Goal: Transaction & Acquisition: Obtain resource

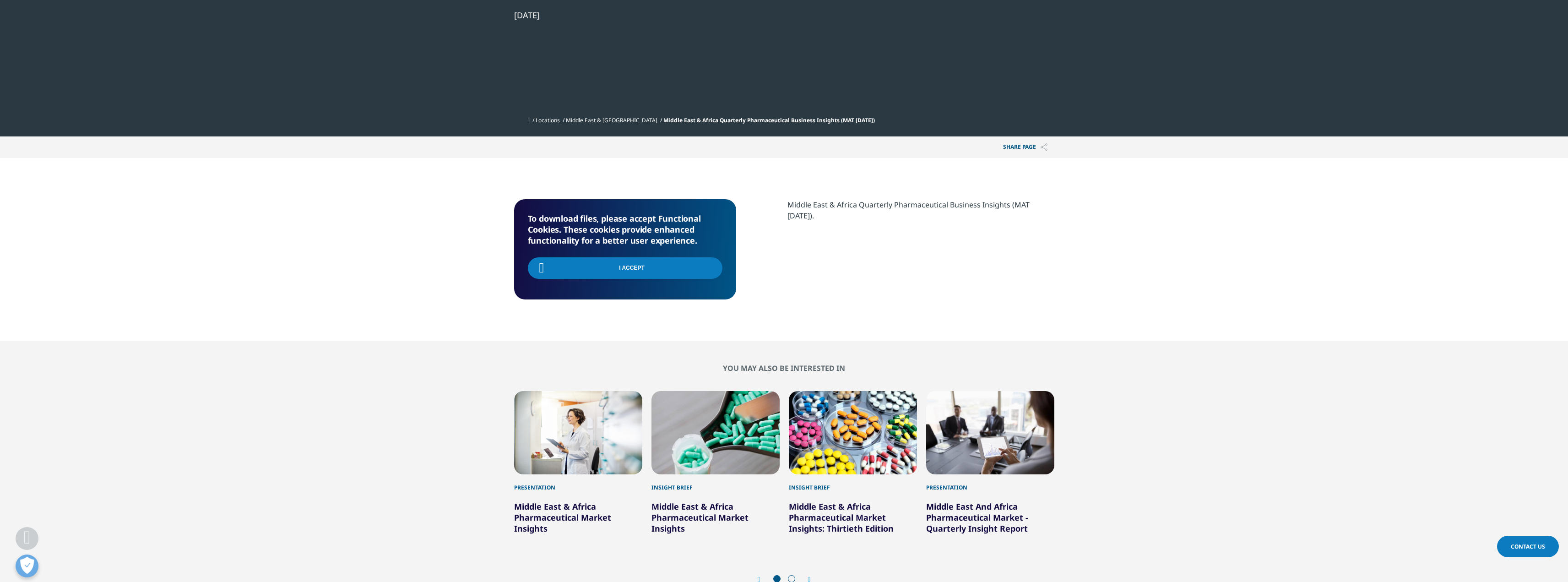
scroll to position [100, 540]
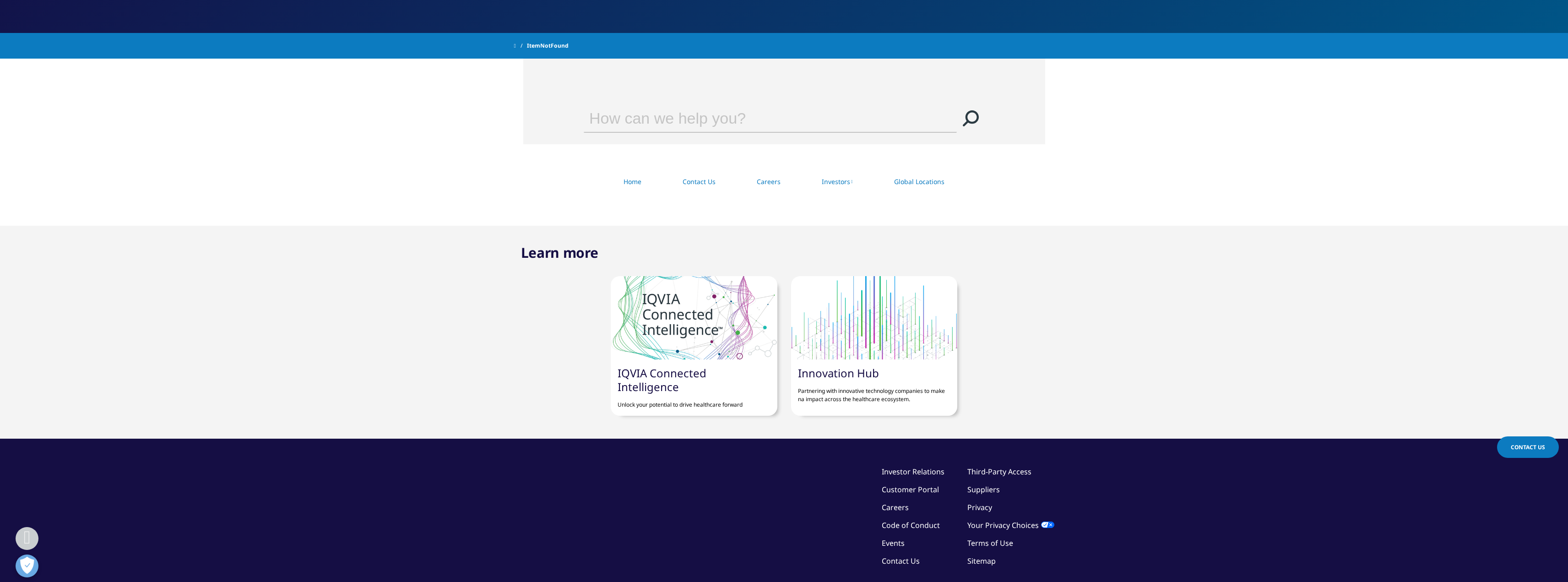
scroll to position [229, 0]
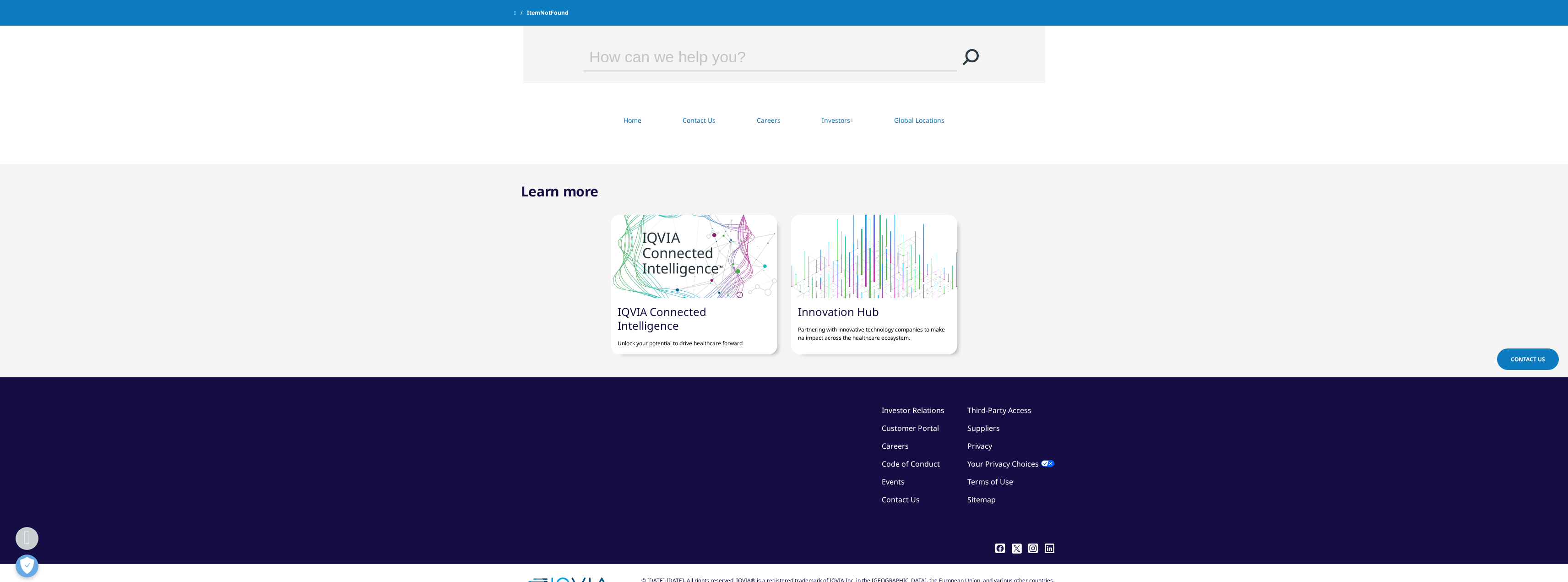
click at [674, 313] on link "IQVIA Connected Intelligence" at bounding box center [662, 318] width 89 height 29
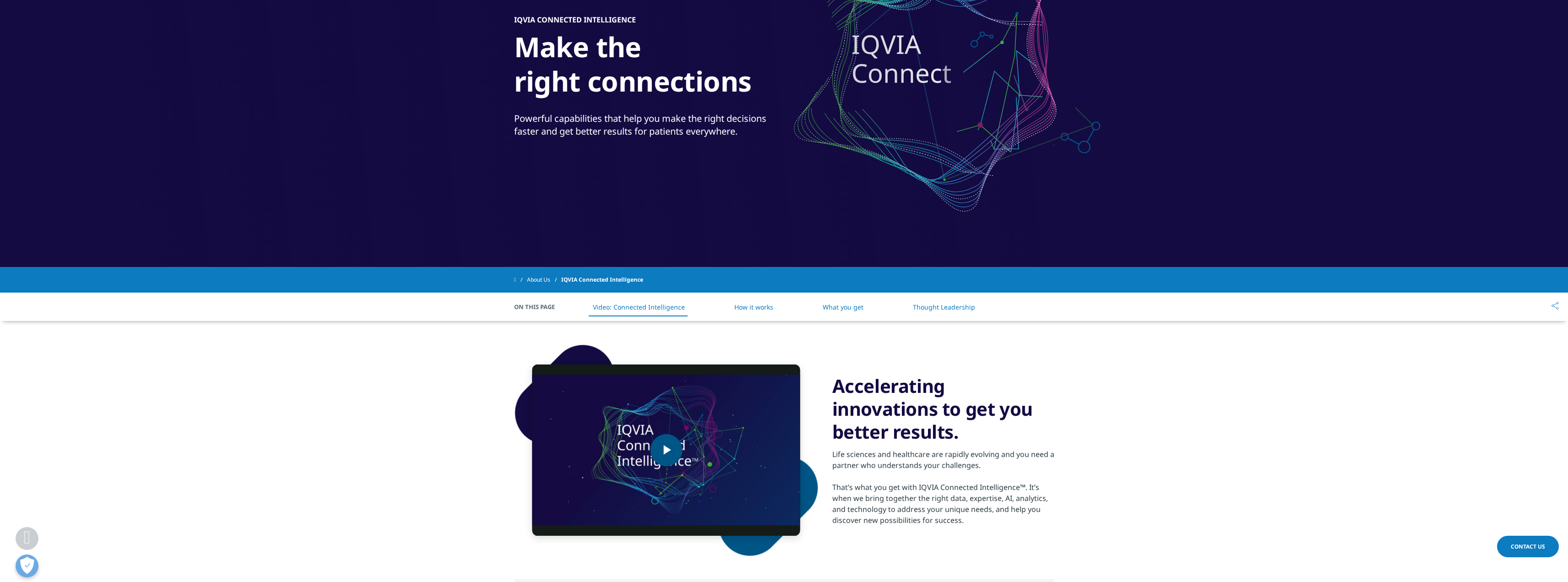
scroll to position [138, 0]
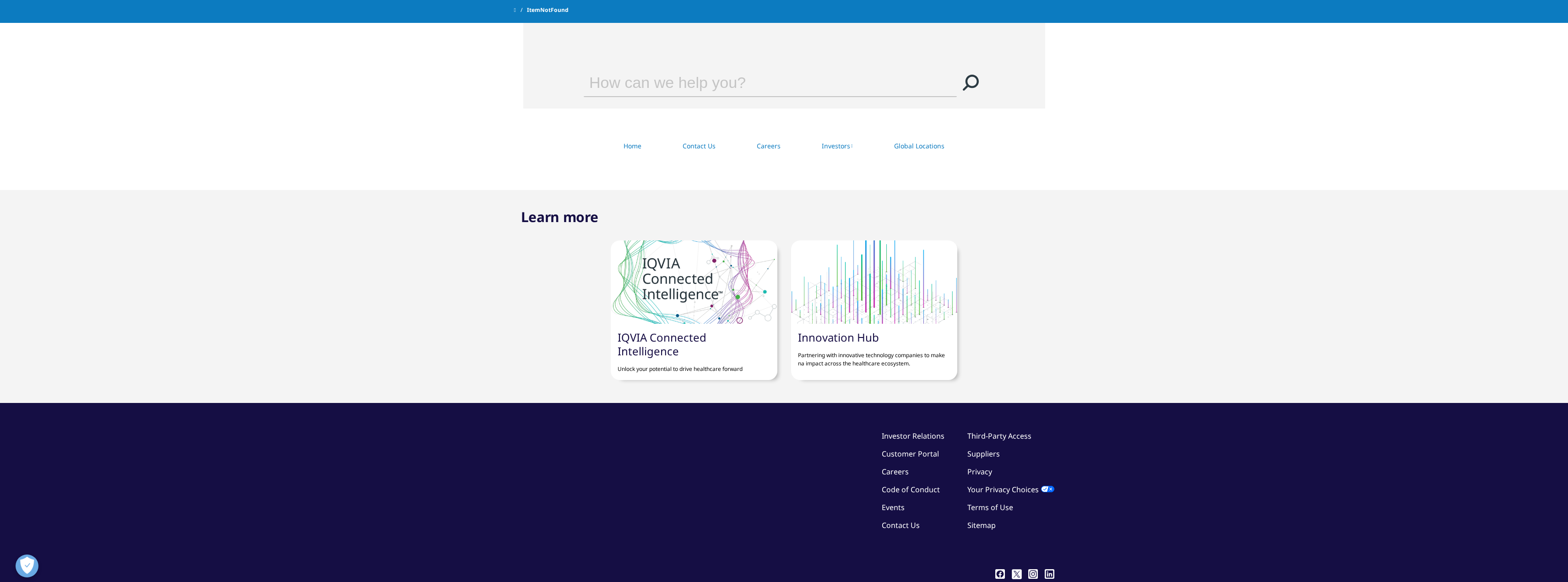
click at [869, 302] on div at bounding box center [874, 282] width 166 height 83
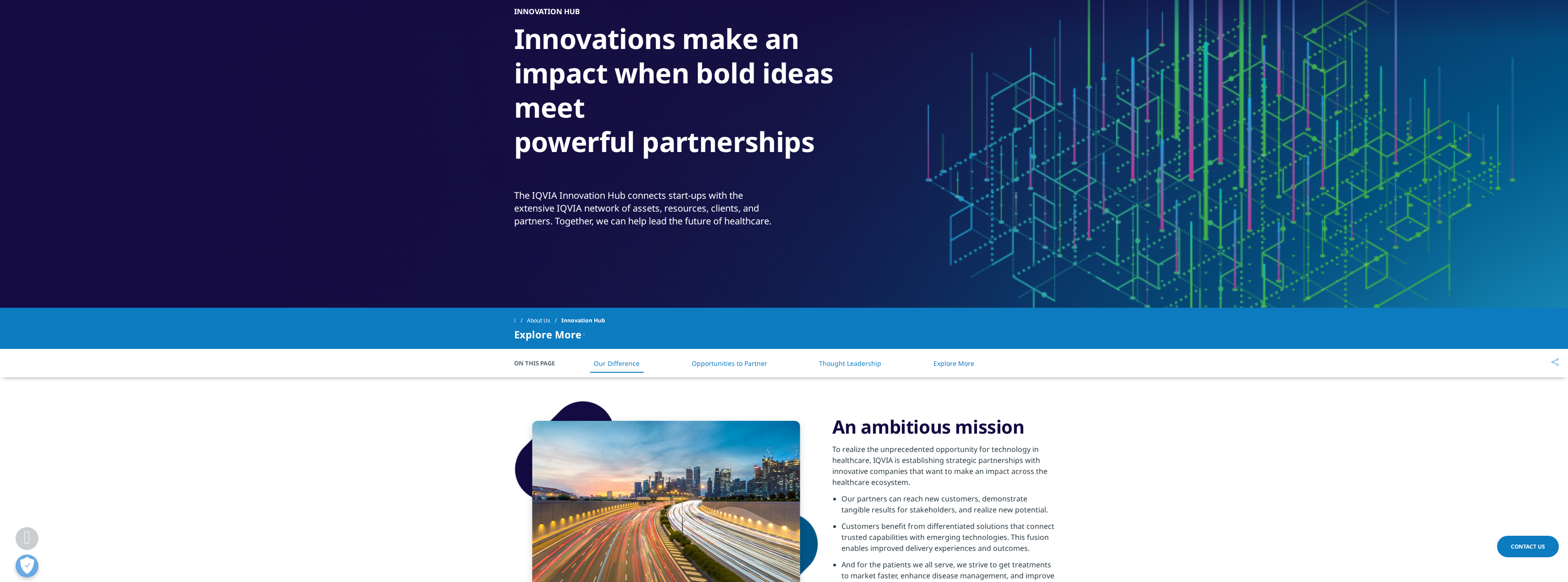
scroll to position [229, 0]
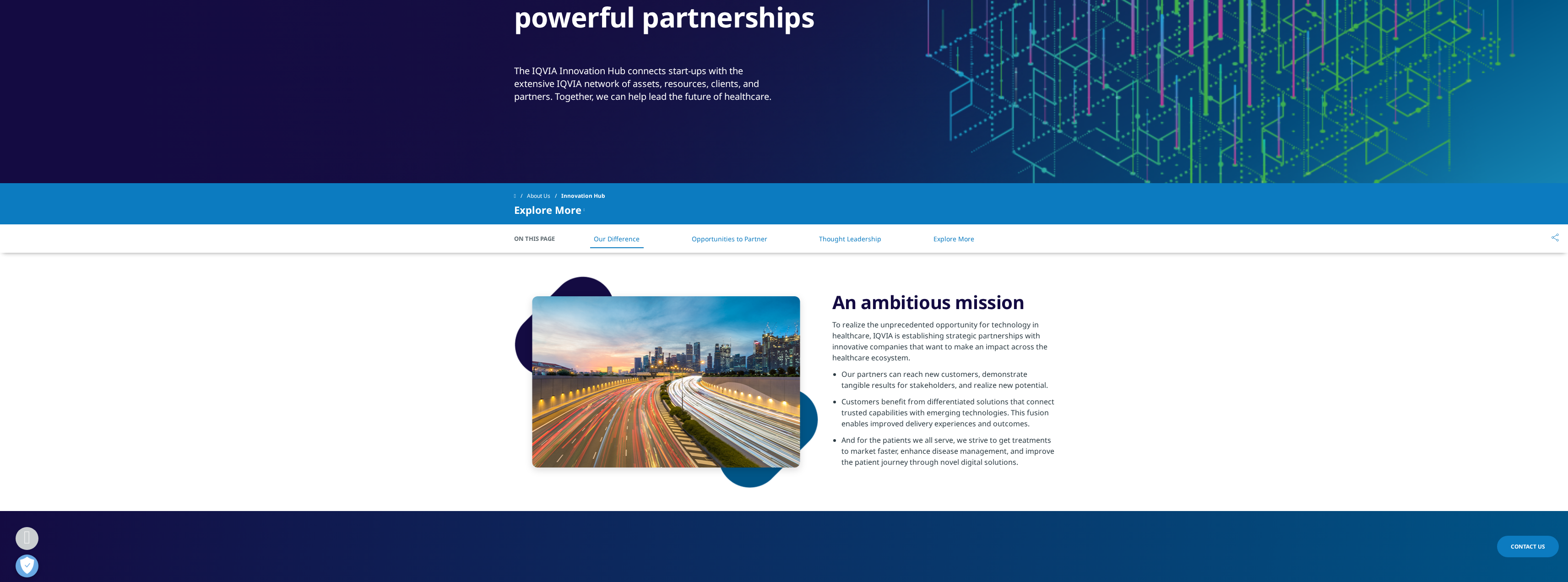
click at [856, 240] on link "Thought Leadership" at bounding box center [850, 239] width 62 height 9
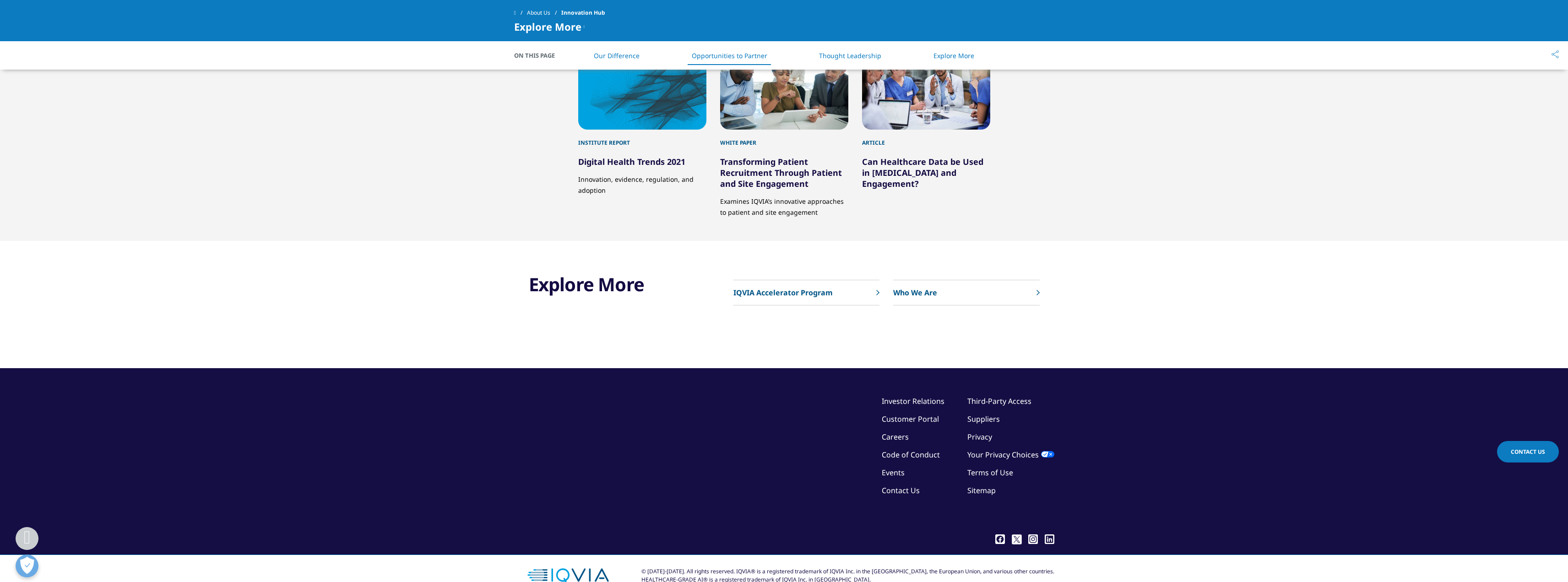
scroll to position [1363, 0]
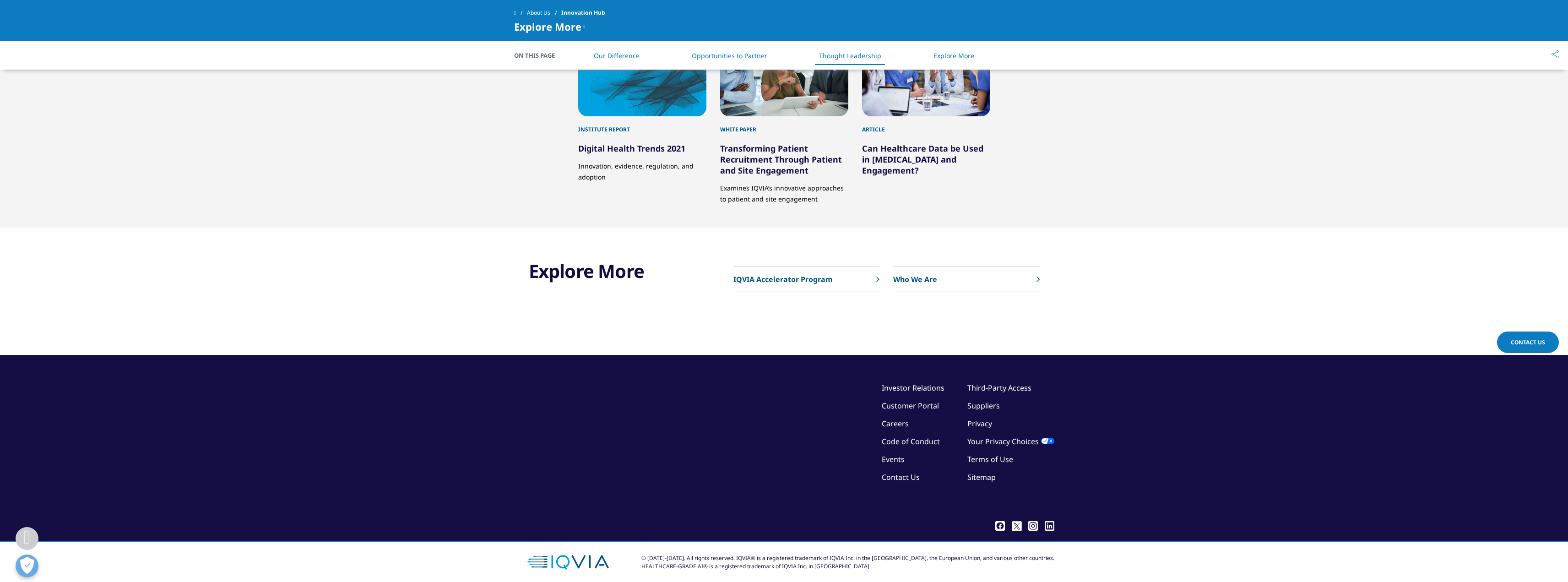
scroll to position [229, 0]
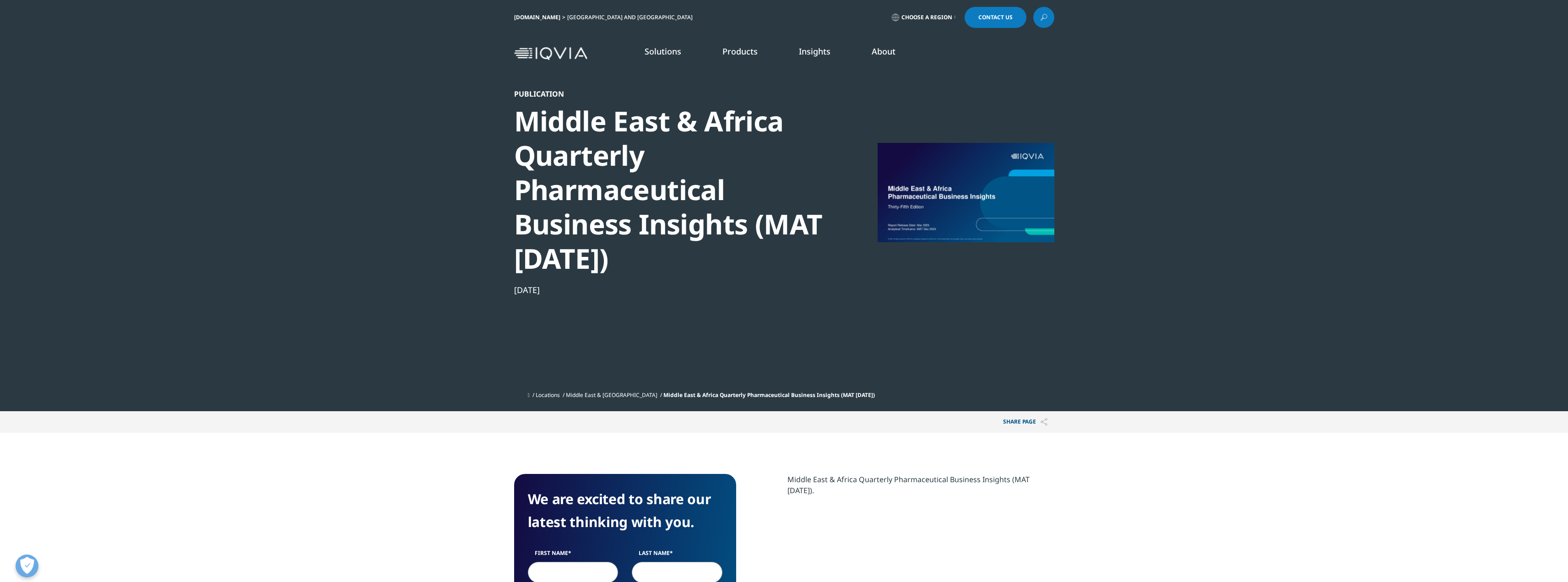
drag, startPoint x: 514, startPoint y: 290, endPoint x: 651, endPoint y: 338, distance: 145.2
click at [651, 338] on div "Publication Middle East & Africa Quarterly Pharmaceutical Business Insights (MA…" at bounding box center [671, 238] width 314 height 298
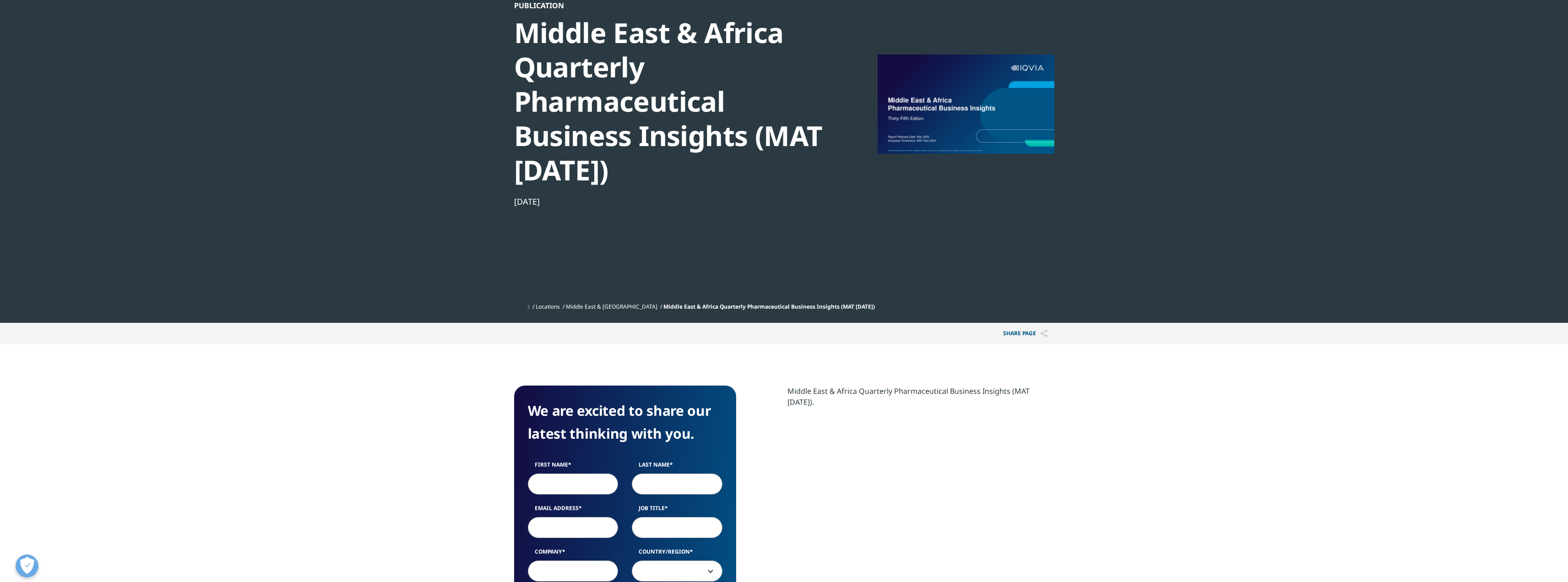
scroll to position [91, 0]
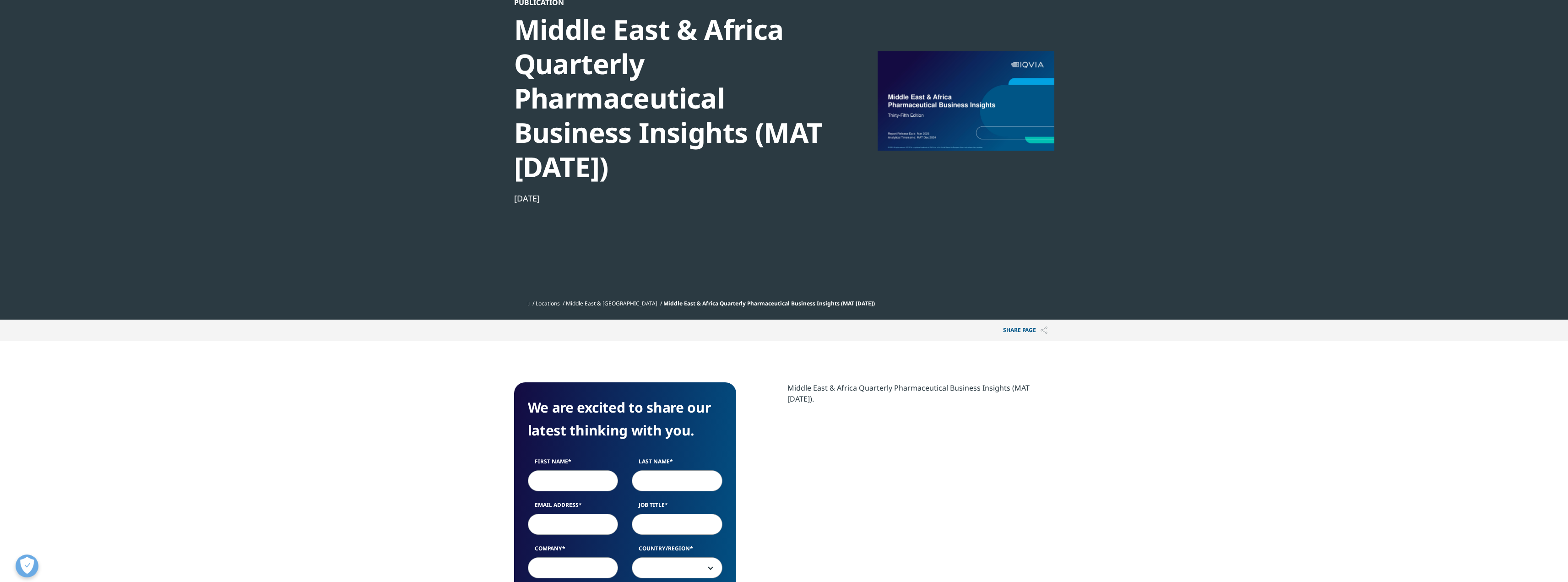
click at [772, 302] on span "Middle East & Africa Quarterly Pharmaceutical Business Insights (MAT [DATE])" at bounding box center [769, 303] width 211 height 8
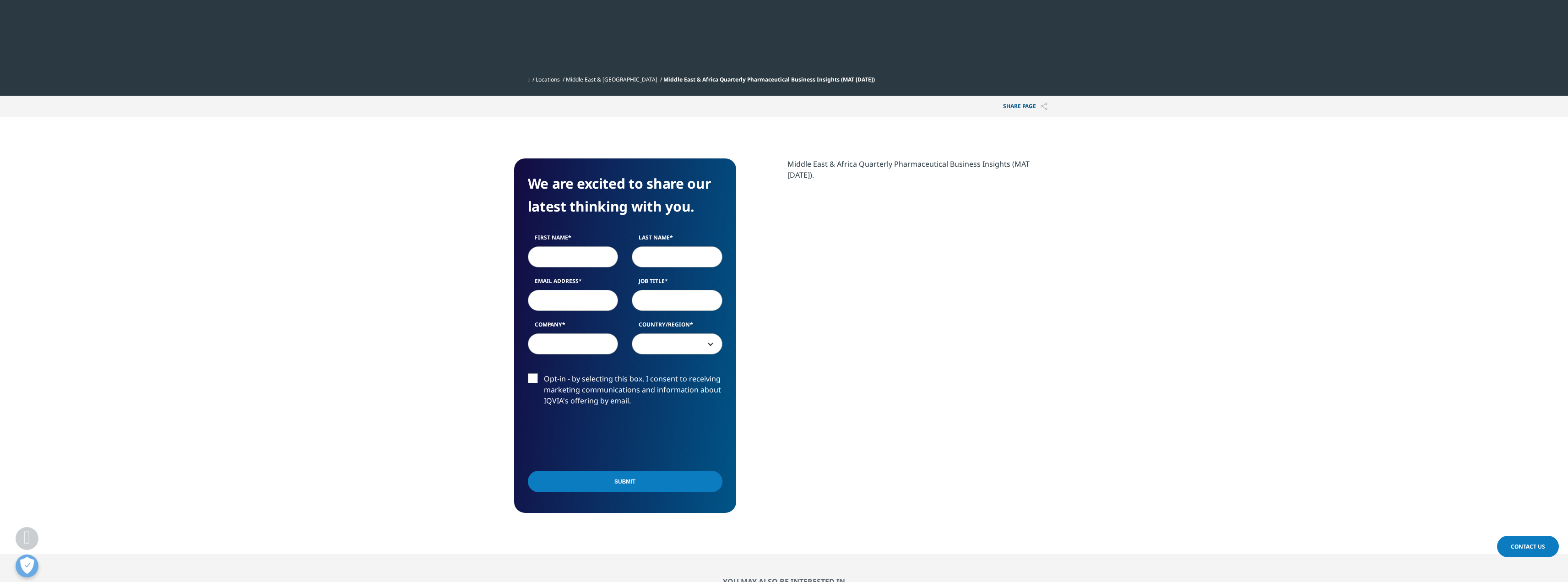
scroll to position [320, 0]
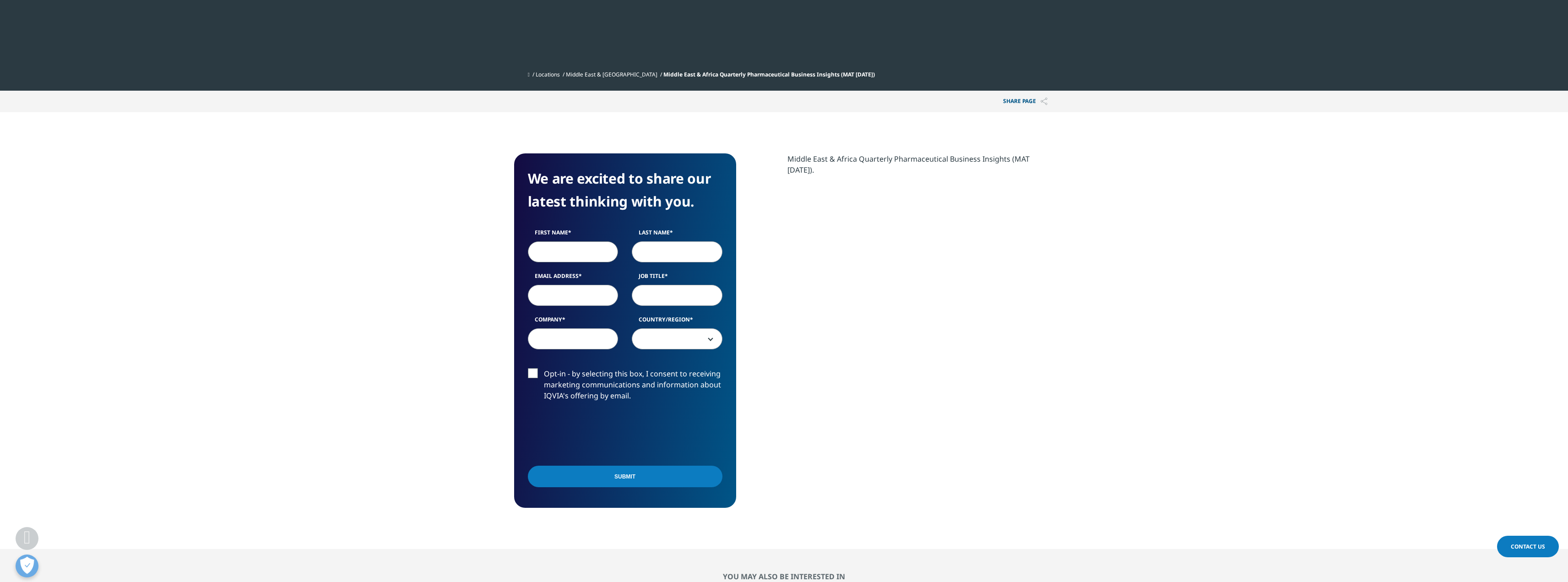
click at [570, 248] on input "First Name" at bounding box center [573, 251] width 91 height 21
type input "[PERSON_NAME]"
click at [684, 250] on input "Last Name" at bounding box center [677, 251] width 91 height 21
type input "Khalifa"
click at [580, 288] on input "Email Address" at bounding box center [573, 295] width 91 height 21
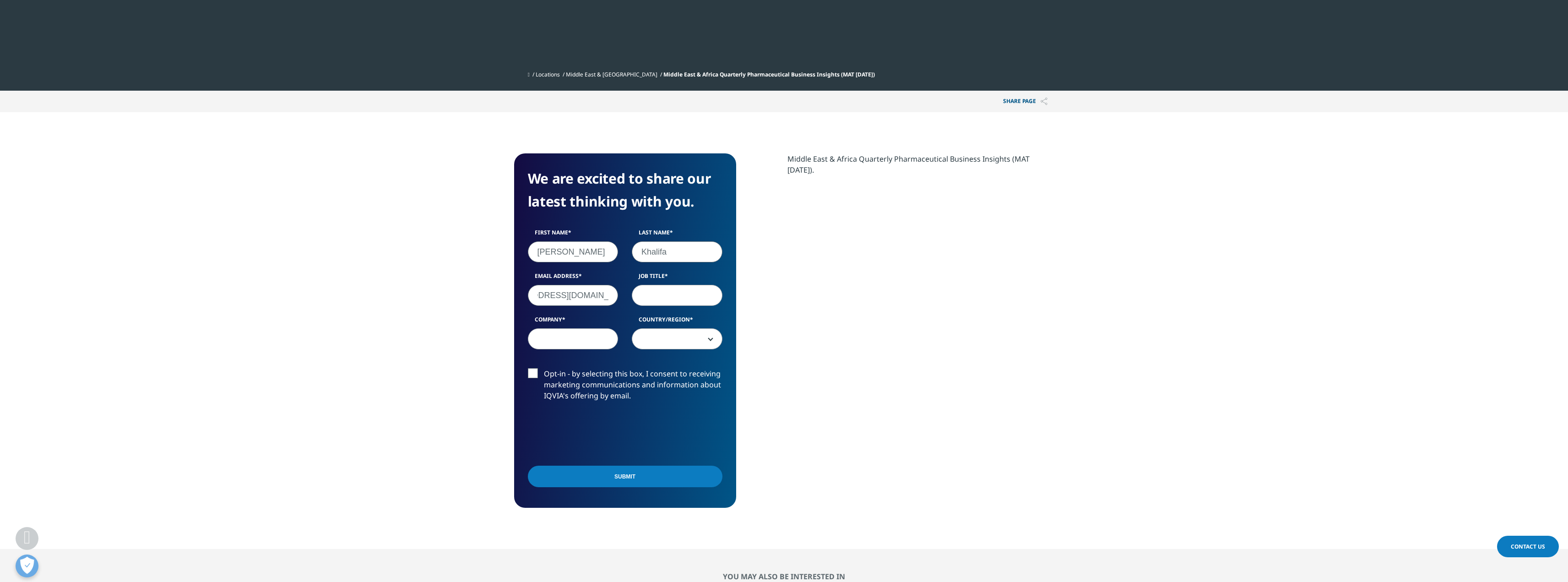
scroll to position [0, 49]
click at [688, 306] on input "Job Title" at bounding box center [677, 295] width 91 height 21
click at [556, 296] on input "[EMAIL_ADDRESS][DOMAIN_NAME]" at bounding box center [573, 295] width 91 height 21
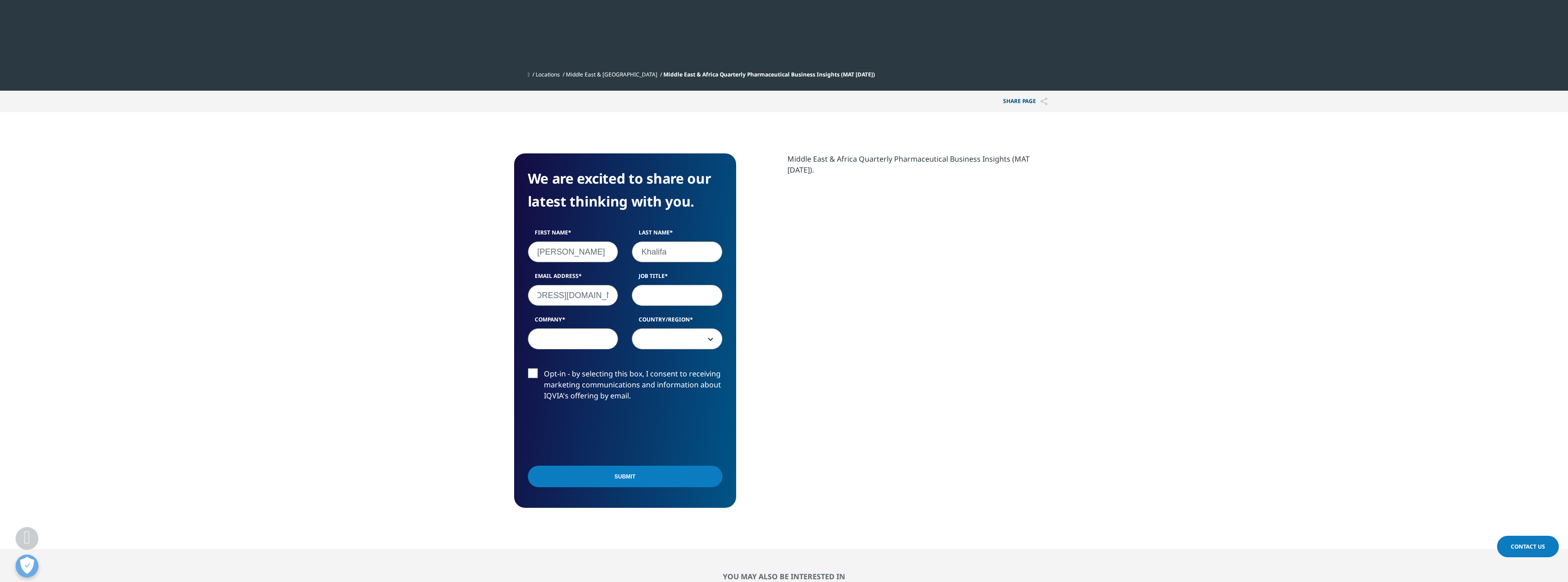
drag, startPoint x: 550, startPoint y: 298, endPoint x: 657, endPoint y: 299, distance: 107.0
click at [657, 299] on div "First Name [PERSON_NAME] Last Name [PERSON_NAME] Email Address [EMAIL_ADDRESS][…" at bounding box center [625, 293] width 208 height 130
type input "[EMAIL_ADDRESS][DOMAIN_NAME]"
click at [657, 299] on input "Job Title" at bounding box center [677, 295] width 91 height 21
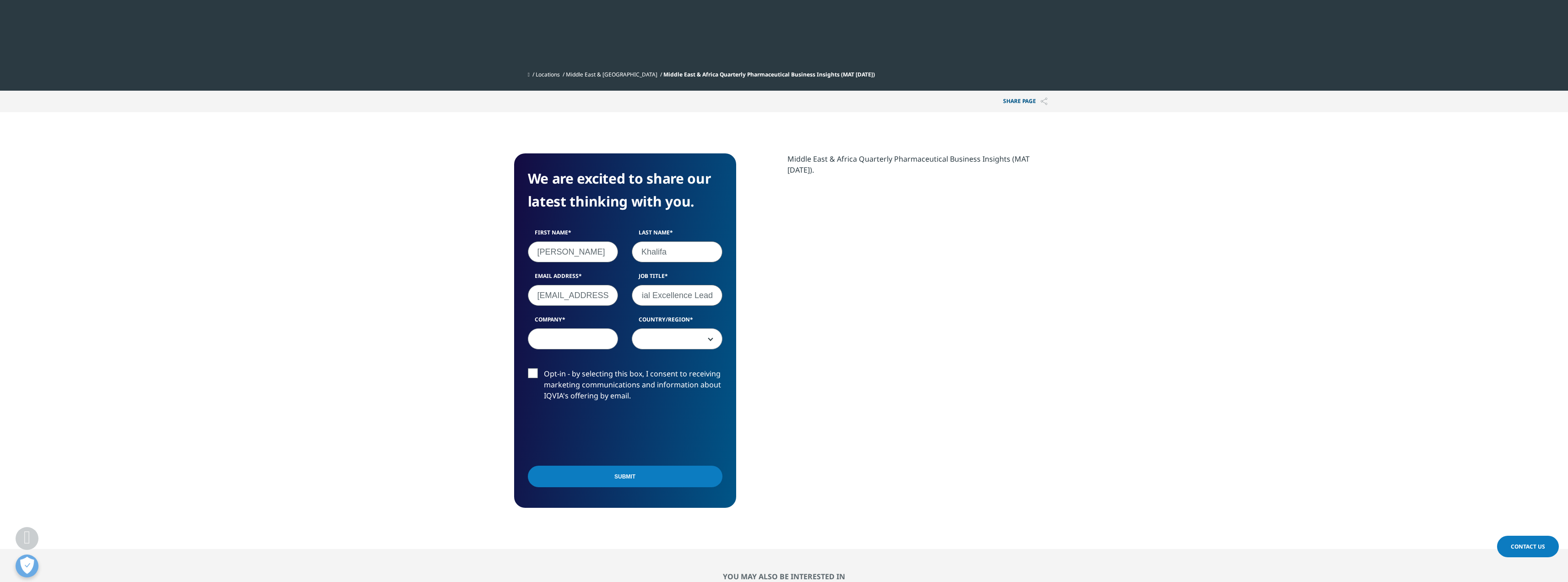
type input "Commercial Excellence Lead"
click at [577, 337] on input "Company" at bounding box center [573, 338] width 91 height 21
type input "Pfizer"
click at [655, 335] on span at bounding box center [677, 339] width 89 height 21
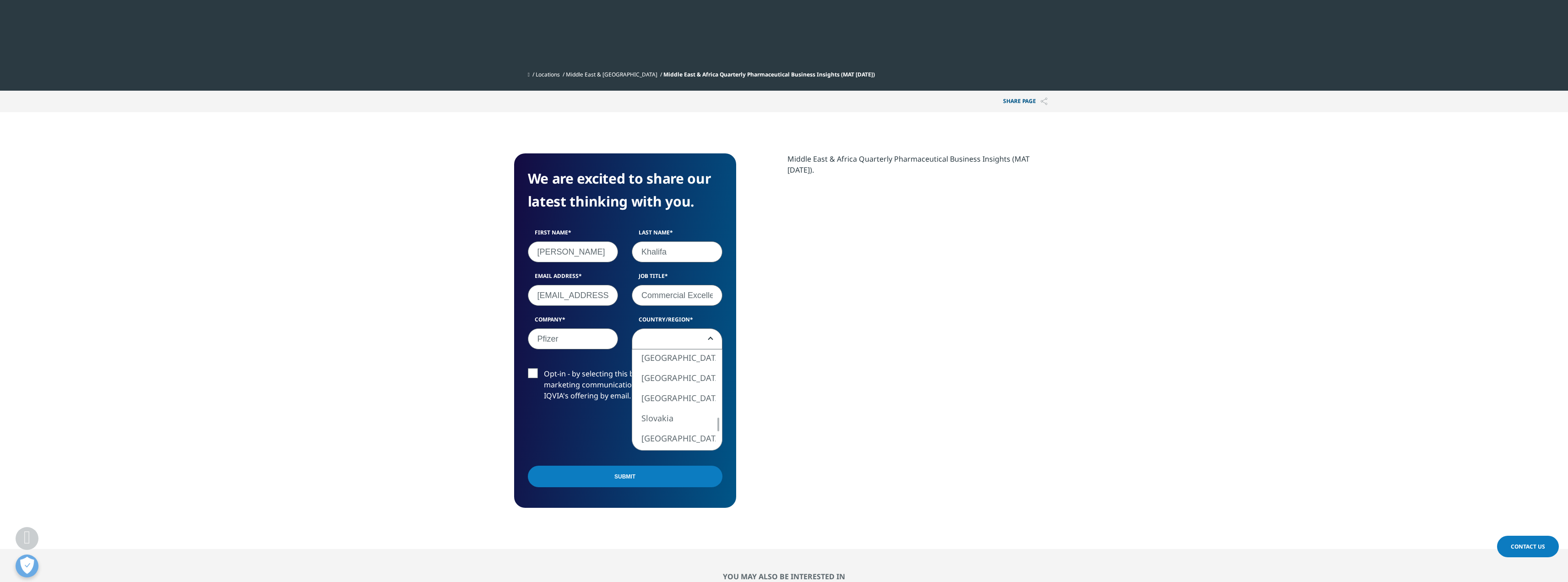
select select "[GEOGRAPHIC_DATA]"
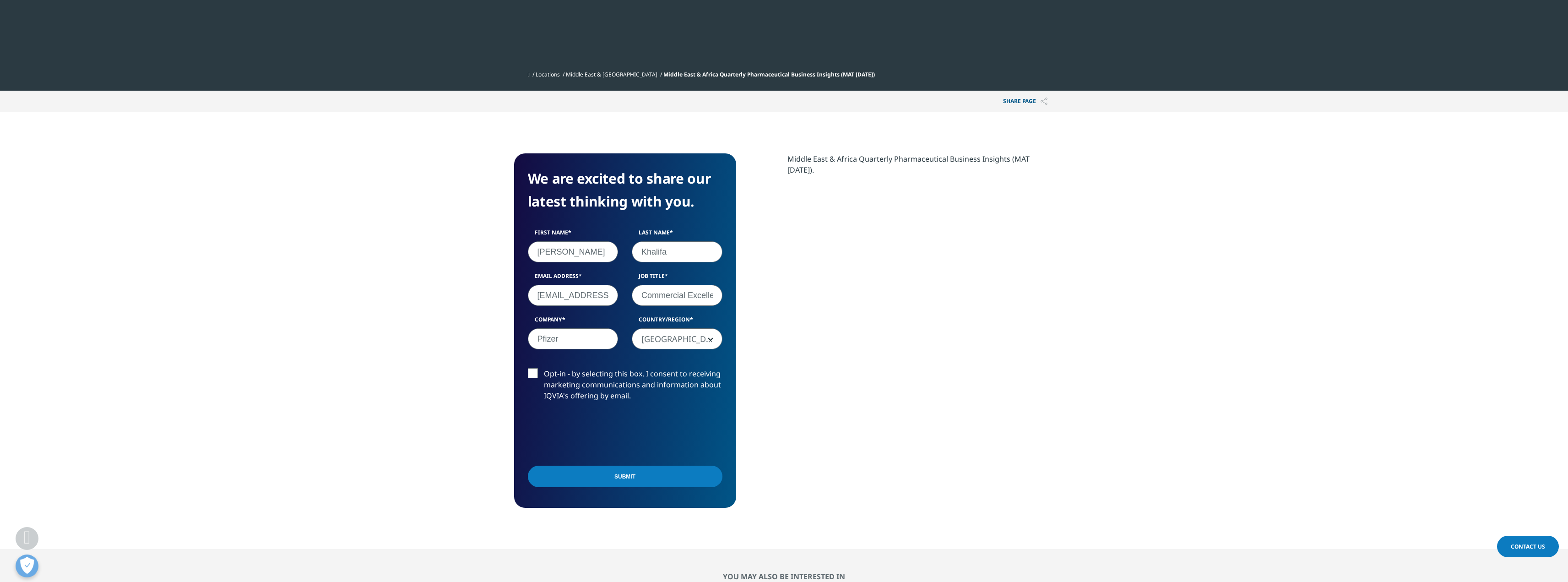
click at [636, 476] on input "Submit" at bounding box center [625, 476] width 195 height 21
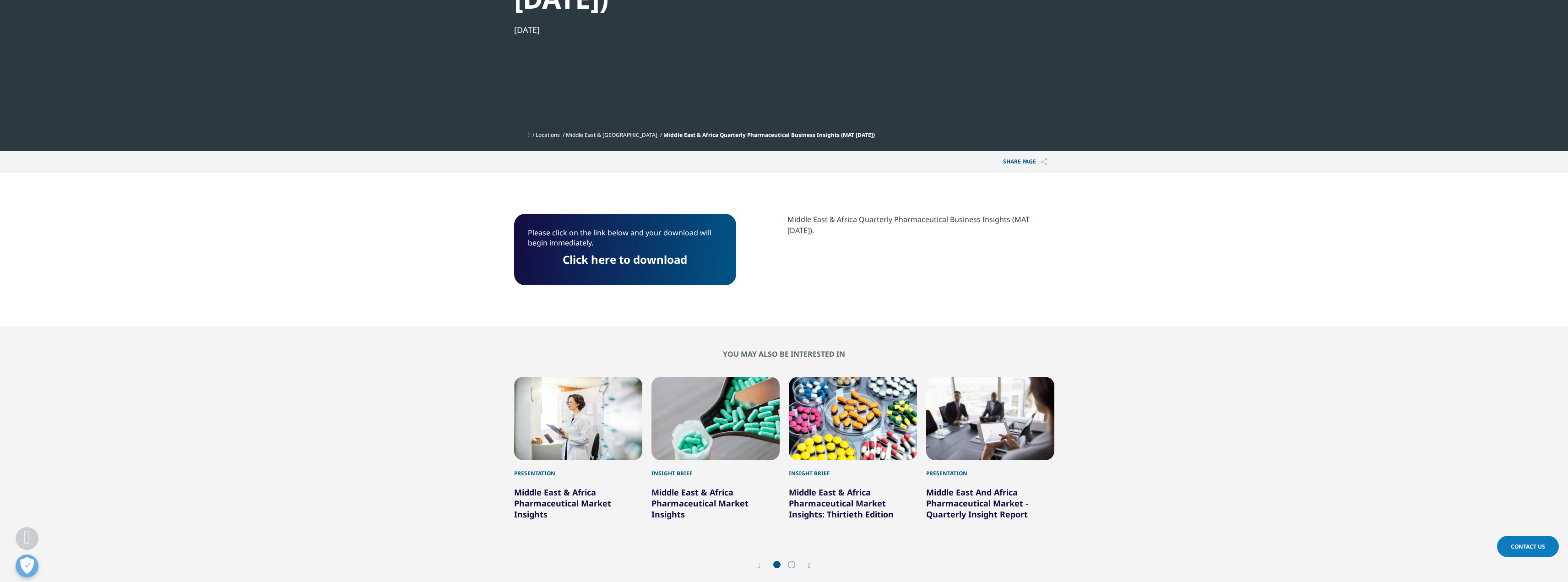
scroll to position [259, 0]
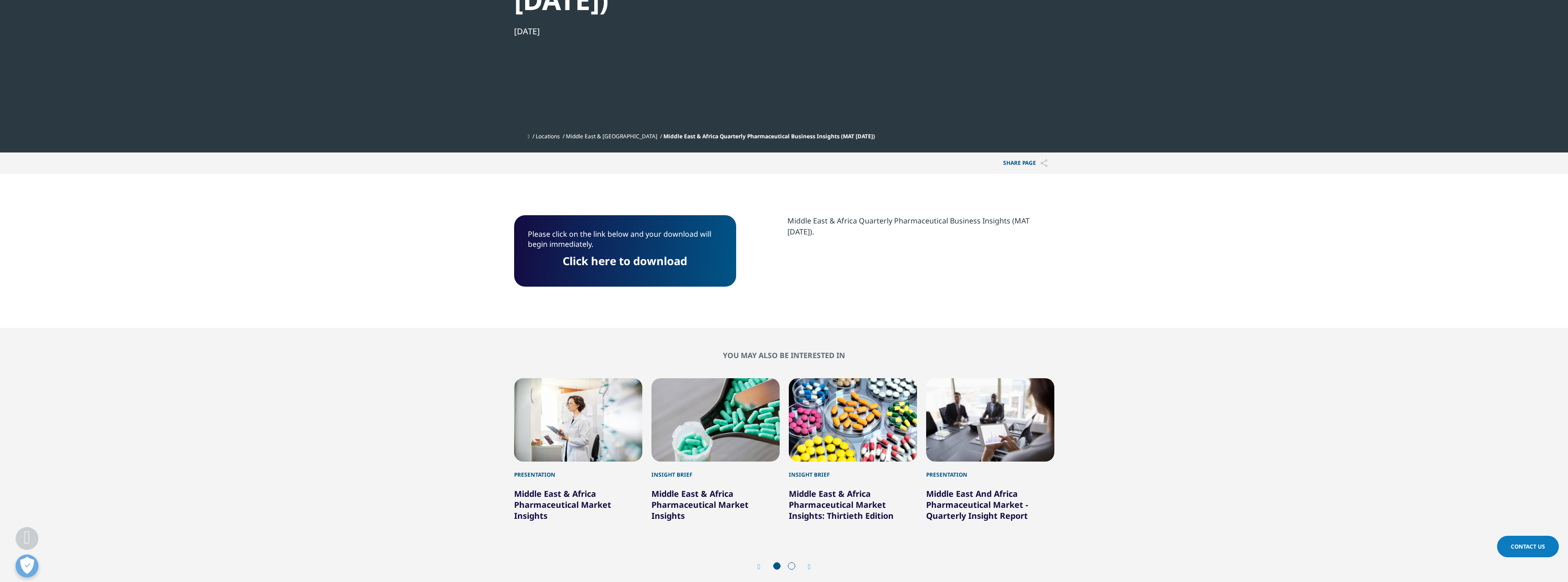
click at [653, 259] on link "Click here to download" at bounding box center [625, 261] width 125 height 15
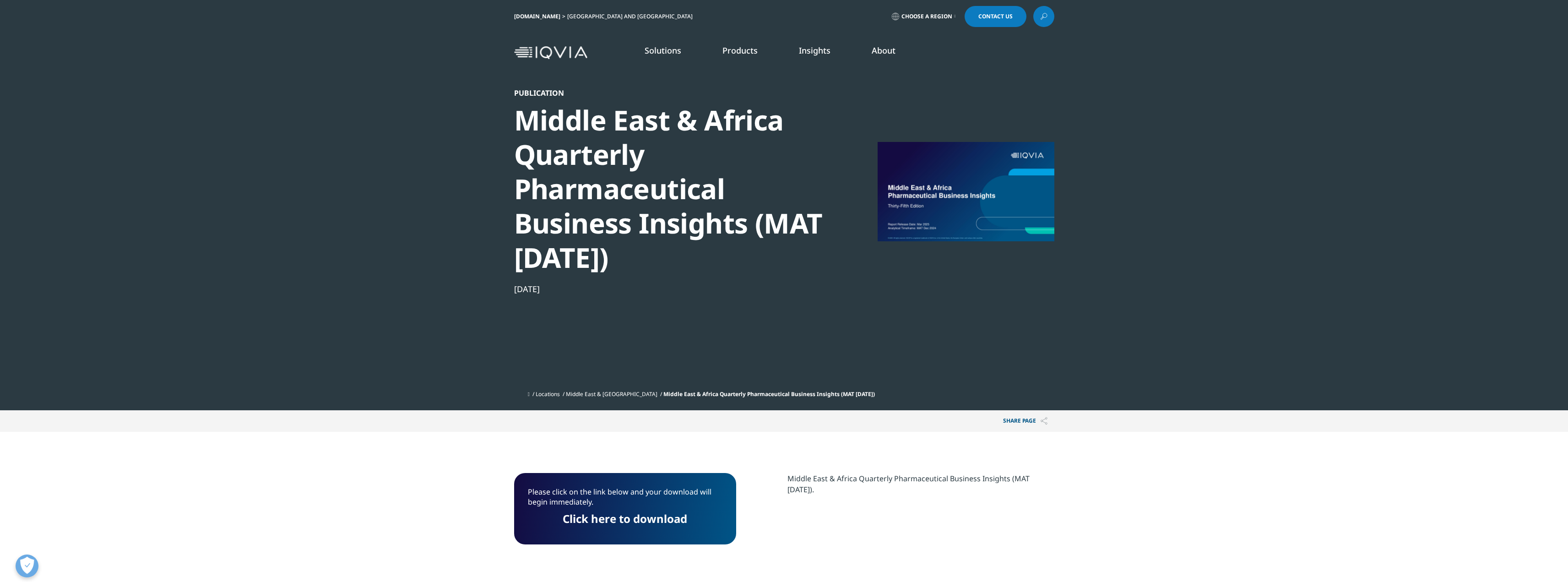
scroll to position [0, 0]
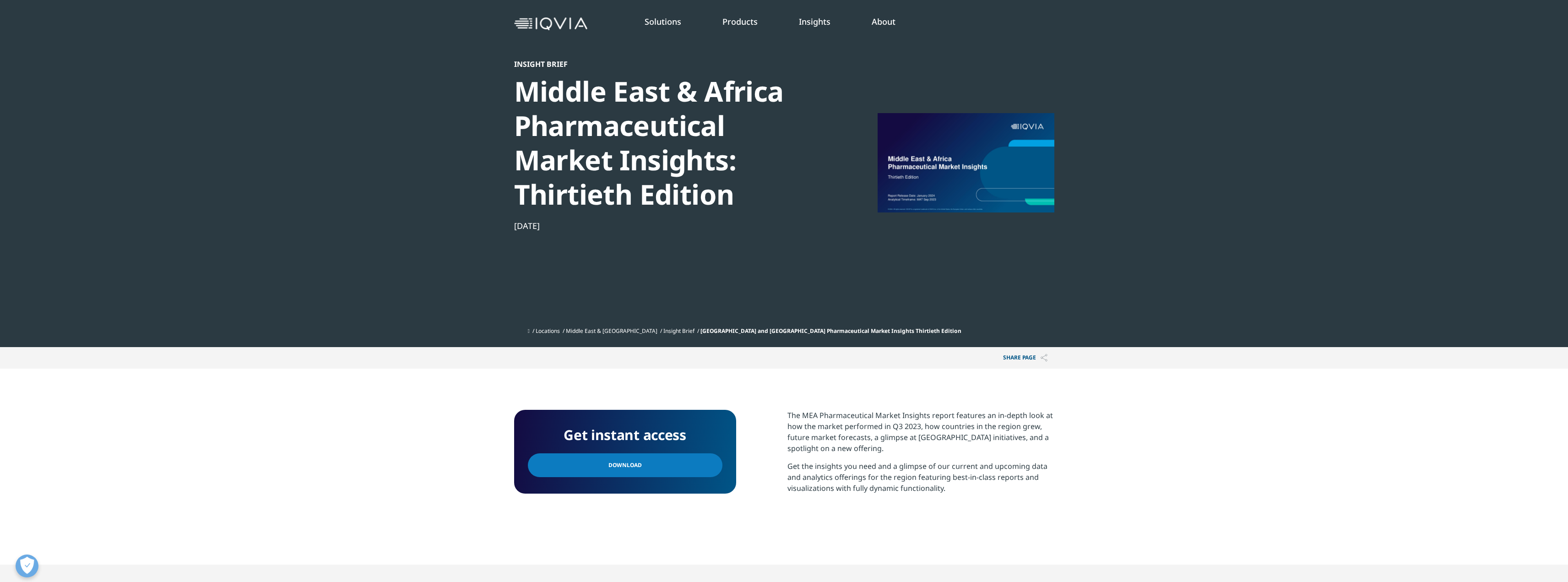
scroll to position [46, 0]
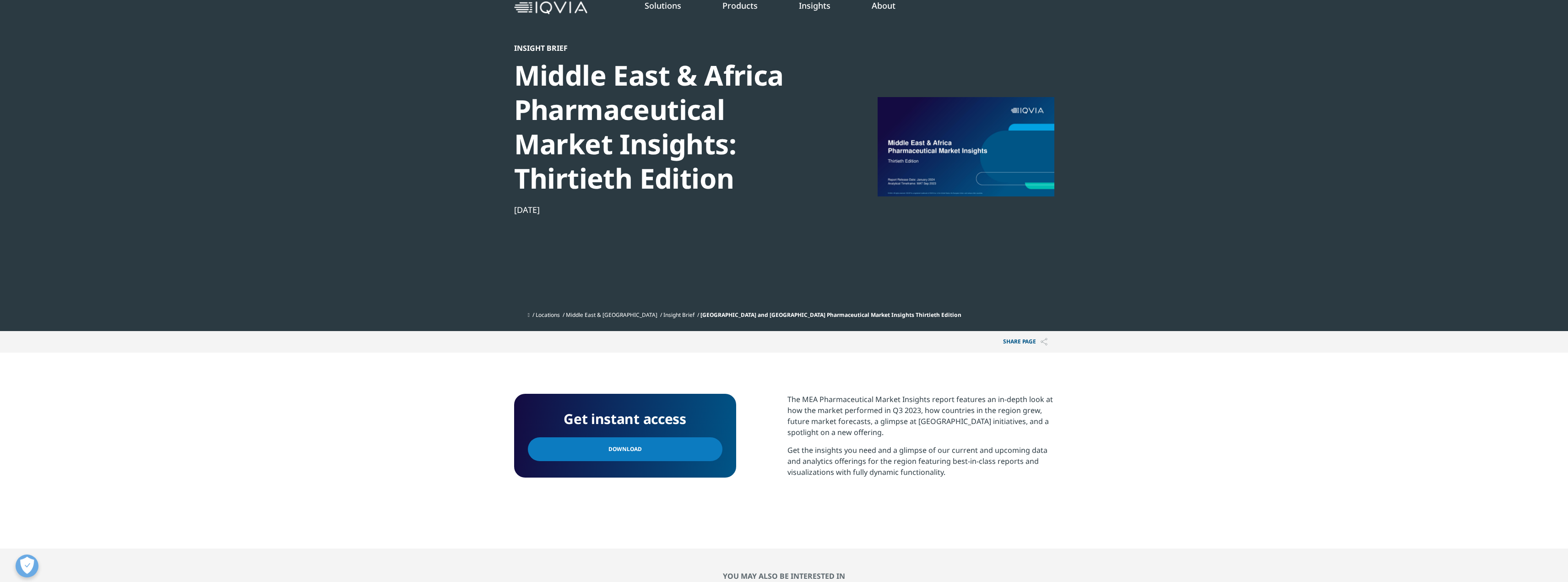
click at [632, 441] on link "Download" at bounding box center [625, 449] width 195 height 24
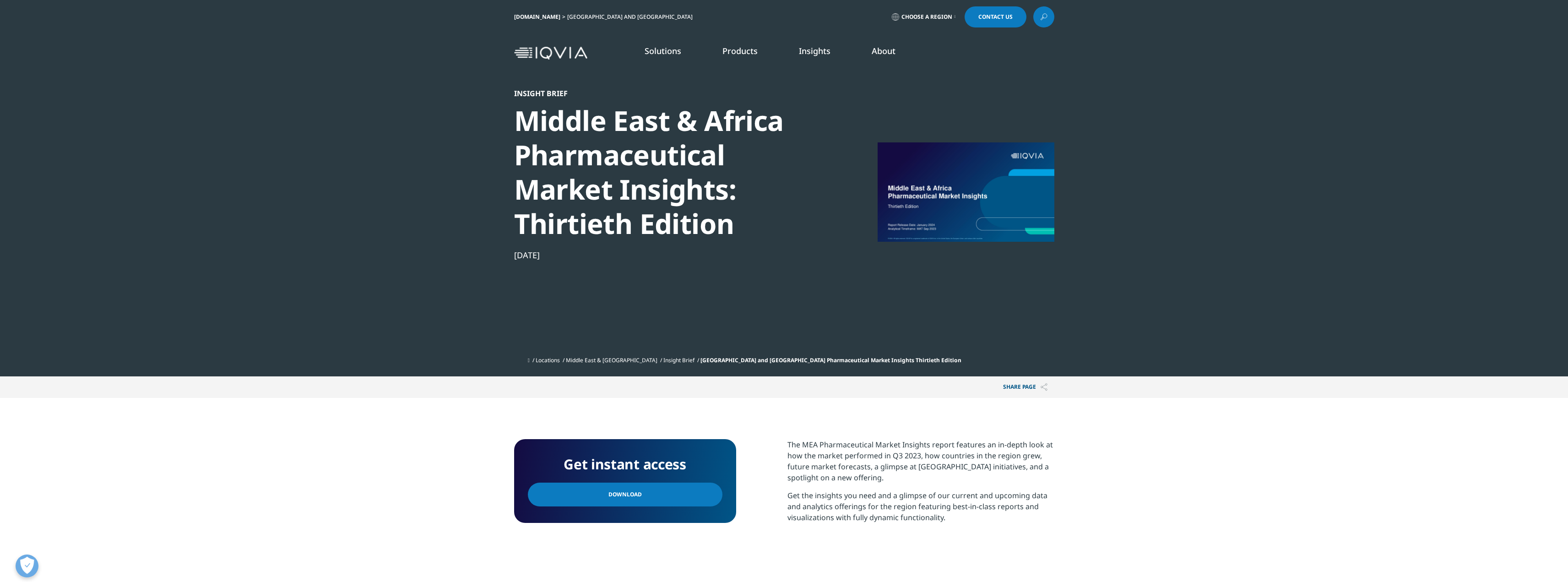
scroll to position [0, 0]
